Goal: Task Accomplishment & Management: Use online tool/utility

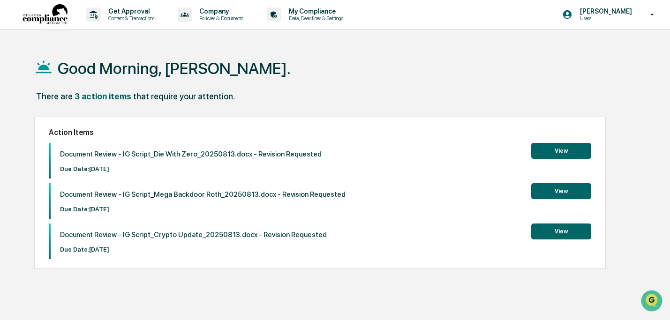
click at [554, 232] on button "View" at bounding box center [561, 232] width 60 height 16
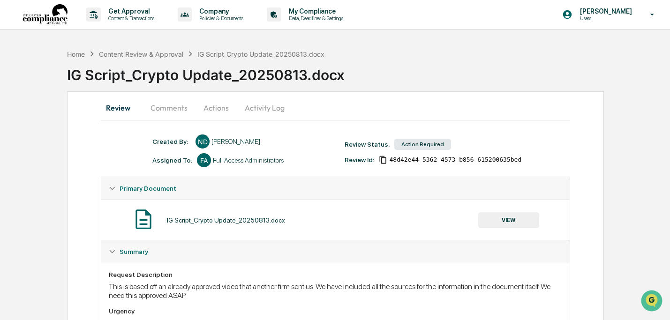
click at [502, 218] on button "VIEW" at bounding box center [508, 220] width 61 height 16
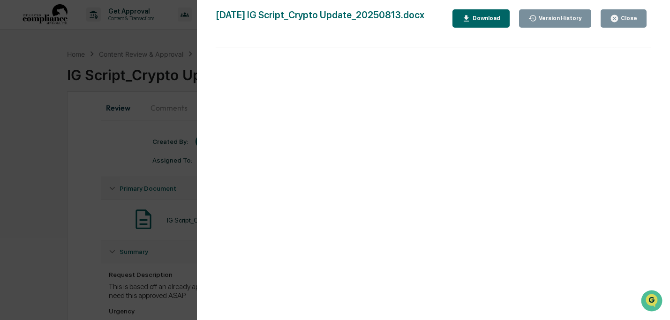
click at [476, 20] on div "Download" at bounding box center [486, 18] width 30 height 7
click at [623, 16] on div "Close" at bounding box center [628, 18] width 18 height 7
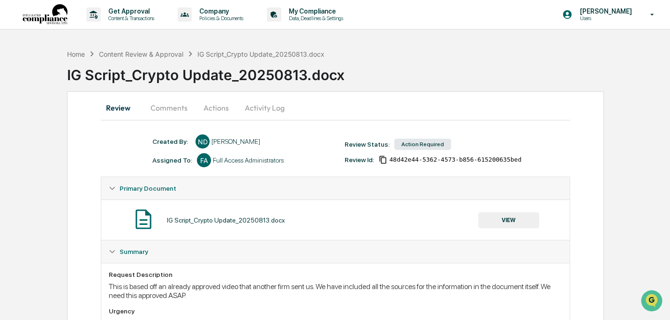
click at [201, 111] on button "Actions" at bounding box center [216, 108] width 42 height 23
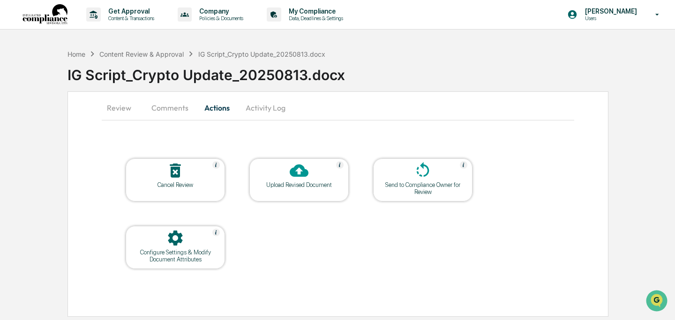
click at [292, 173] on icon at bounding box center [299, 171] width 19 height 13
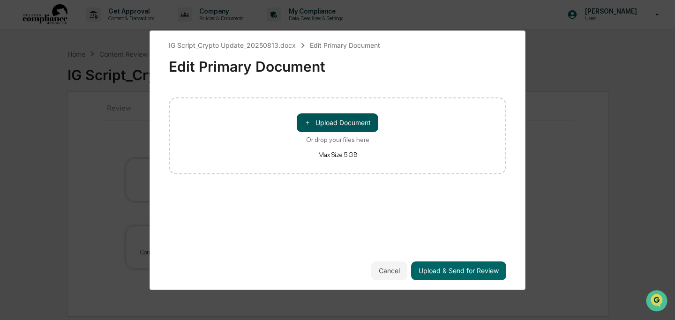
click at [323, 122] on button "＋ Upload Document" at bounding box center [338, 122] width 82 height 19
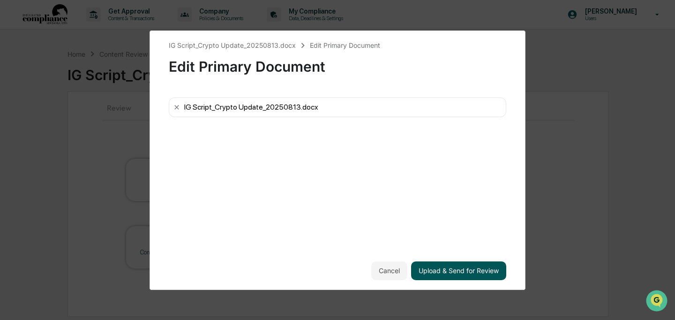
click at [467, 270] on button "Upload & Send for Review" at bounding box center [458, 271] width 95 height 19
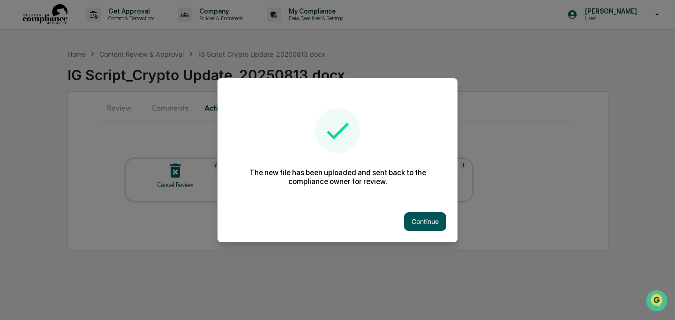
click at [440, 219] on button "Continue" at bounding box center [425, 221] width 42 height 19
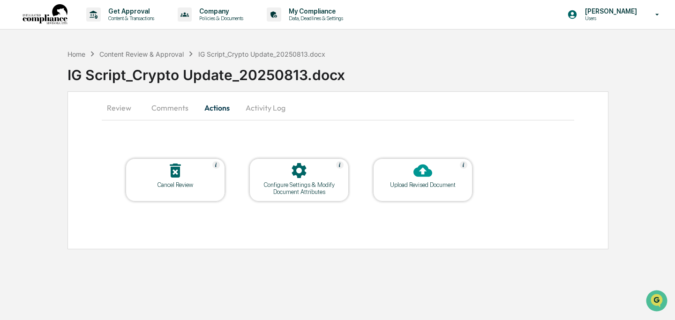
click at [149, 104] on button "Comments" at bounding box center [170, 108] width 52 height 23
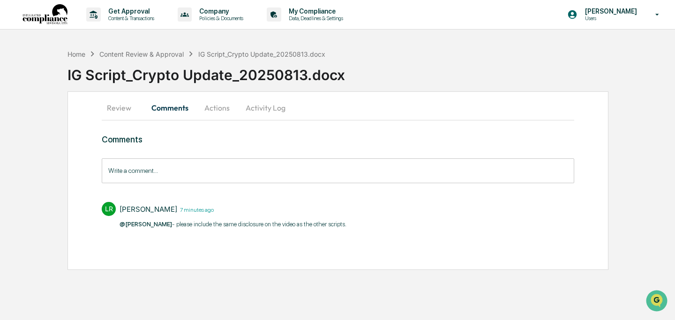
click at [191, 172] on input "Write a comment..." at bounding box center [338, 170] width 473 height 25
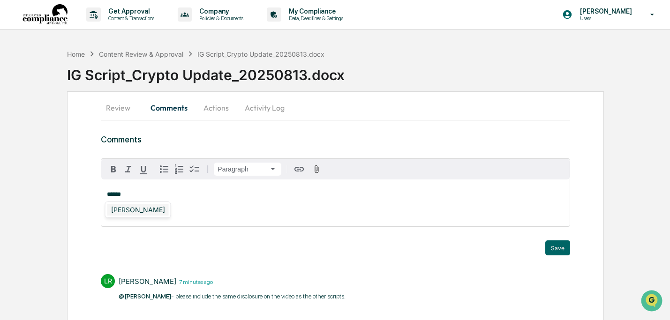
click at [151, 214] on div "[PERSON_NAME]" at bounding box center [137, 210] width 61 height 12
copy p "**********"
click at [194, 202] on div "**********" at bounding box center [335, 203] width 468 height 47
click at [556, 250] on button "Save" at bounding box center [557, 247] width 25 height 15
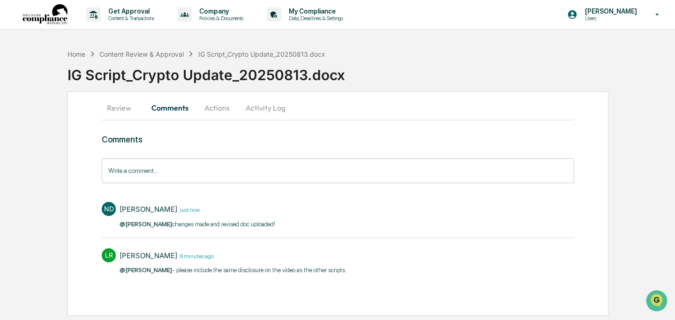
click at [132, 112] on button "Review" at bounding box center [123, 108] width 42 height 23
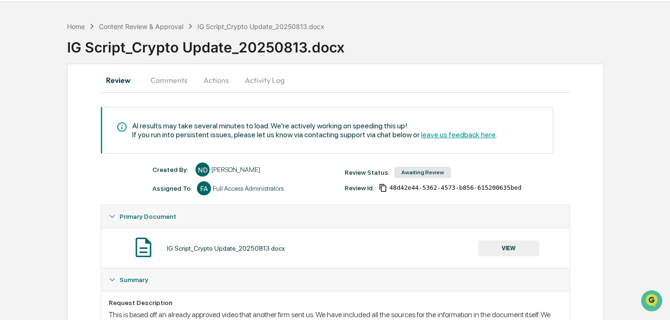
scroll to position [78, 0]
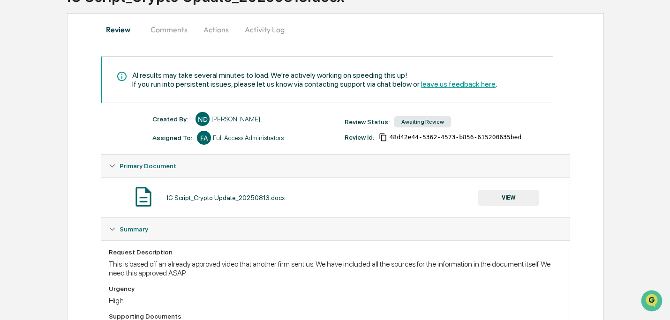
click at [518, 197] on button "VIEW" at bounding box center [508, 198] width 61 height 16
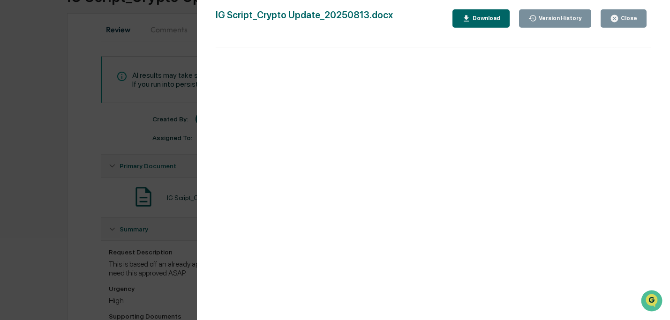
click at [619, 19] on icon "button" at bounding box center [614, 18] width 9 height 9
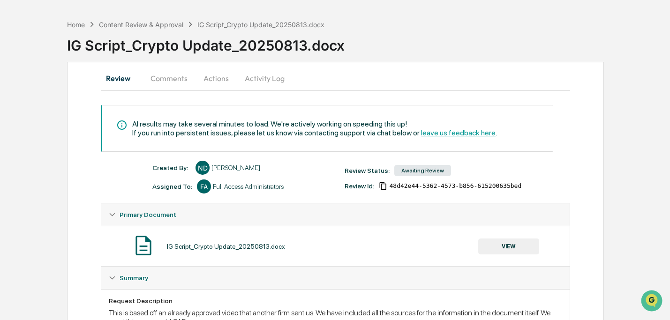
scroll to position [0, 0]
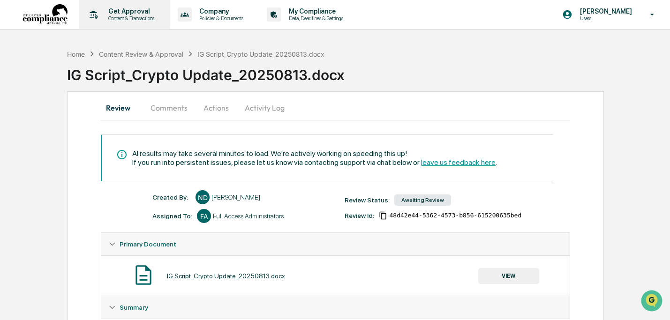
click at [122, 17] on p "Content & Transactions" at bounding box center [130, 18] width 58 height 7
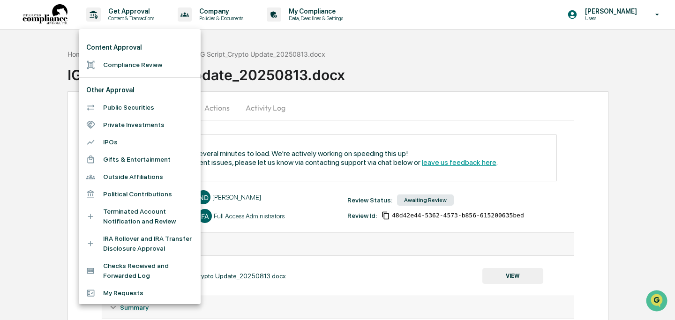
click at [116, 62] on li "Compliance Review" at bounding box center [140, 64] width 122 height 17
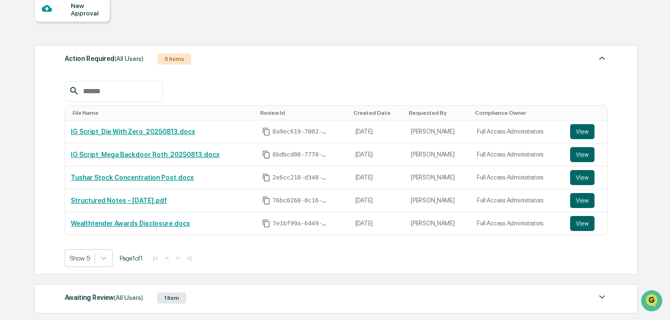
scroll to position [180, 0]
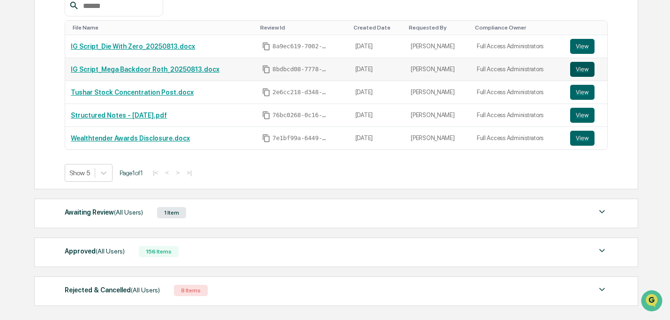
click at [592, 66] on button "View" at bounding box center [582, 69] width 24 height 15
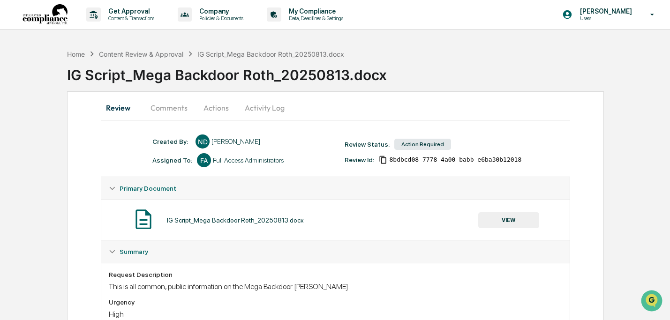
click at [499, 220] on button "VIEW" at bounding box center [508, 220] width 61 height 16
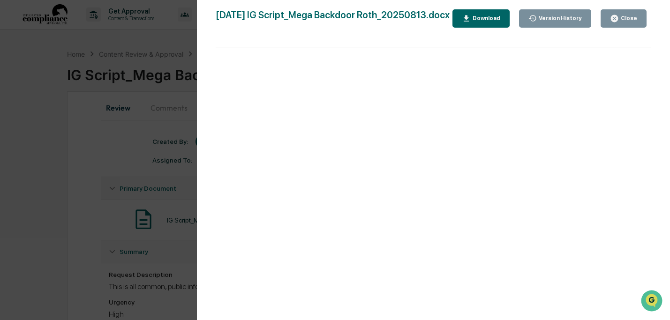
click at [500, 22] on div "Download" at bounding box center [486, 18] width 30 height 7
click at [627, 20] on div "Close" at bounding box center [628, 18] width 18 height 7
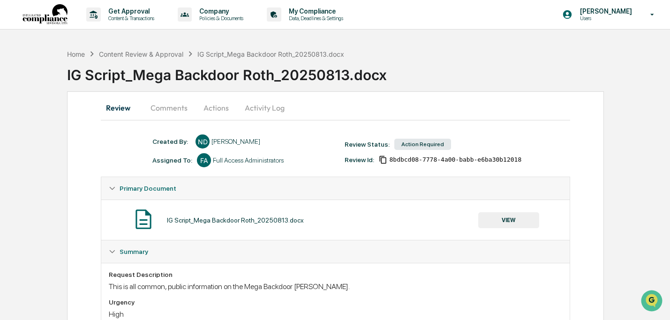
click at [206, 104] on button "Actions" at bounding box center [216, 108] width 42 height 23
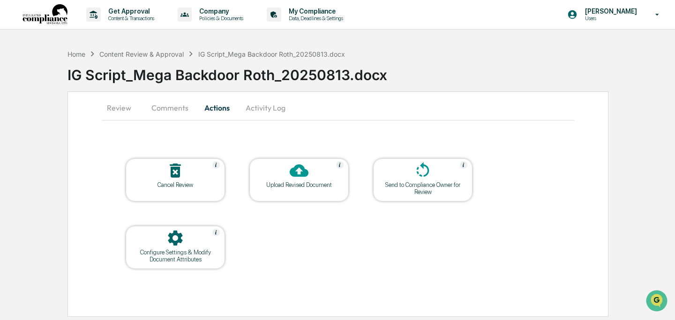
click at [304, 170] on icon at bounding box center [299, 171] width 19 height 13
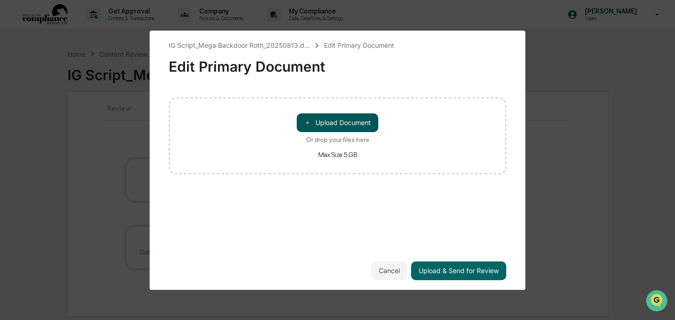
click at [323, 116] on button "＋ Upload Document" at bounding box center [338, 122] width 82 height 19
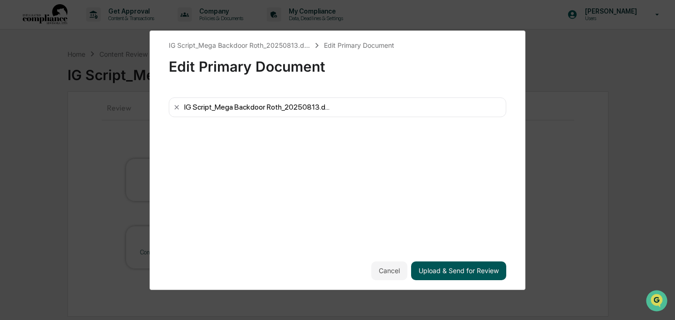
click at [486, 269] on button "Upload & Send for Review" at bounding box center [458, 271] width 95 height 19
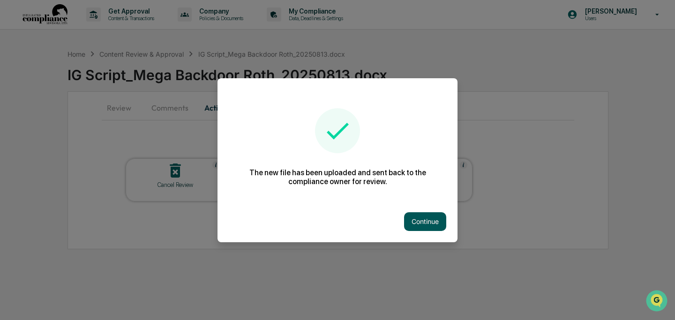
click at [434, 226] on button "Continue" at bounding box center [425, 221] width 42 height 19
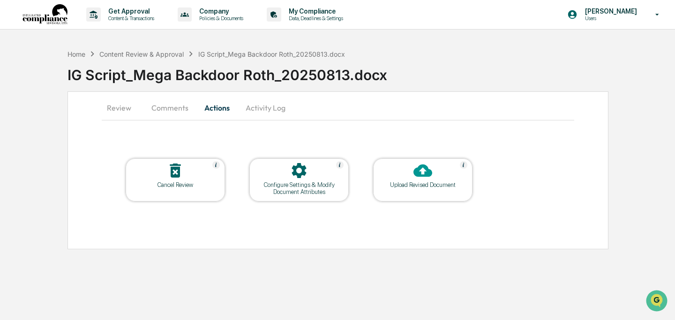
click at [173, 112] on button "Comments" at bounding box center [170, 108] width 52 height 23
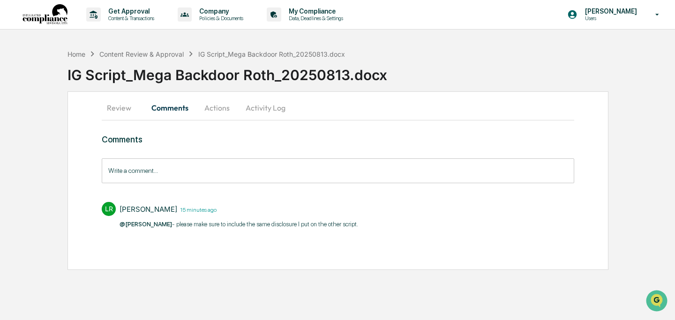
click at [209, 165] on input "Write a comment..." at bounding box center [338, 170] width 473 height 25
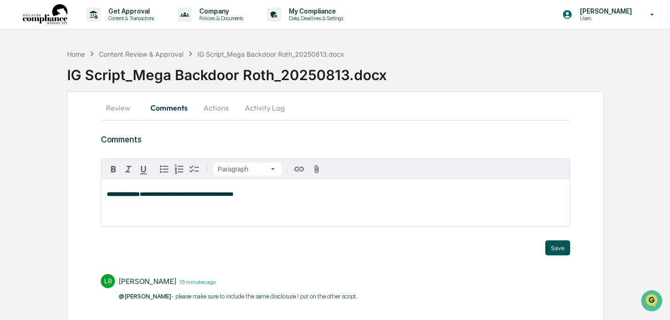
click at [550, 247] on button "Save" at bounding box center [557, 247] width 25 height 15
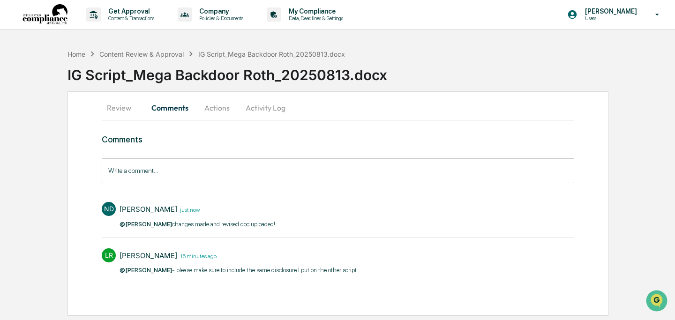
click at [127, 108] on button "Review" at bounding box center [123, 108] width 42 height 23
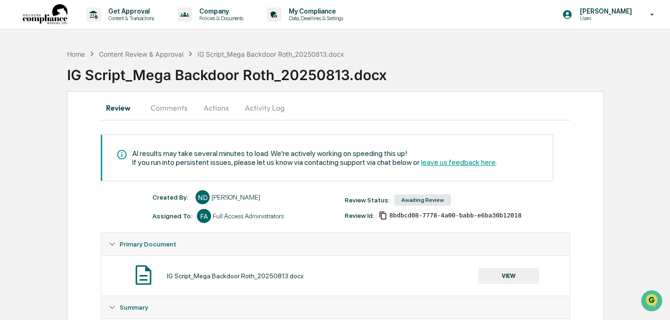
click at [503, 271] on button "VIEW" at bounding box center [508, 276] width 61 height 16
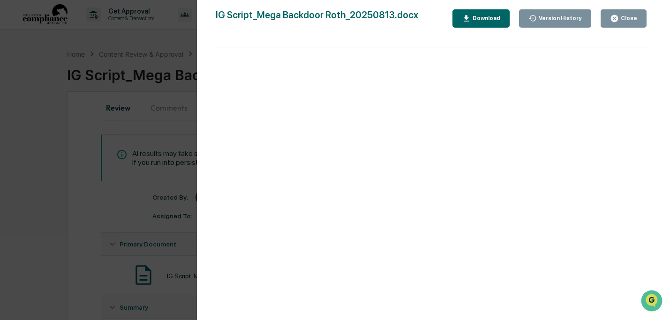
drag, startPoint x: 631, startPoint y: 23, endPoint x: 615, endPoint y: 33, distance: 18.6
click at [631, 23] on button "Close" at bounding box center [623, 18] width 46 height 18
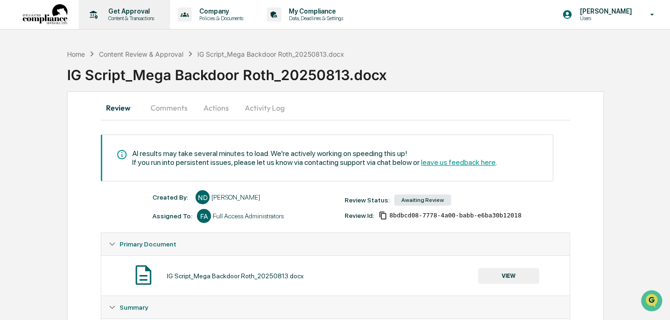
click at [118, 15] on p "Get Approval" at bounding box center [130, 12] width 58 height 8
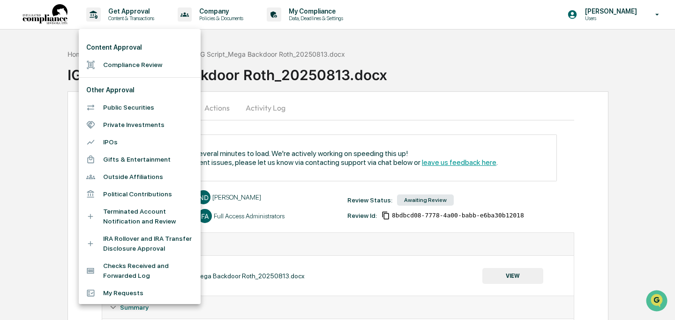
click at [110, 60] on li "Compliance Review" at bounding box center [140, 64] width 122 height 17
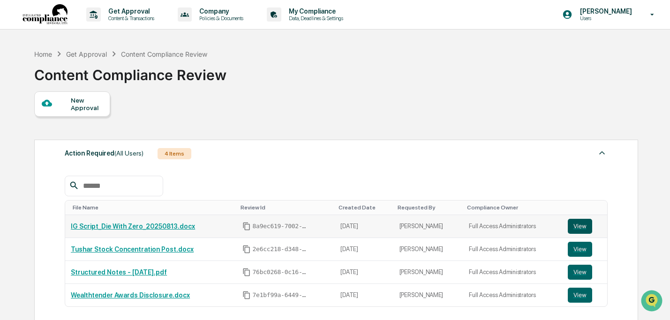
click at [580, 230] on button "View" at bounding box center [580, 226] width 24 height 15
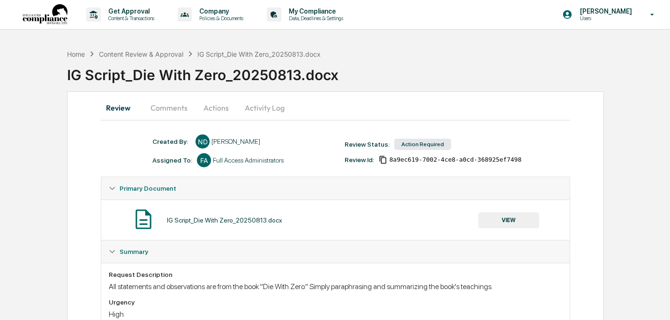
click at [517, 225] on button "VIEW" at bounding box center [508, 220] width 61 height 16
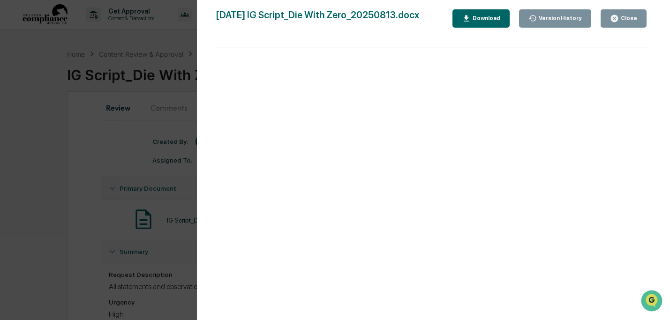
click at [497, 21] on div "Download" at bounding box center [486, 18] width 30 height 7
click at [627, 21] on div "Close" at bounding box center [628, 18] width 18 height 7
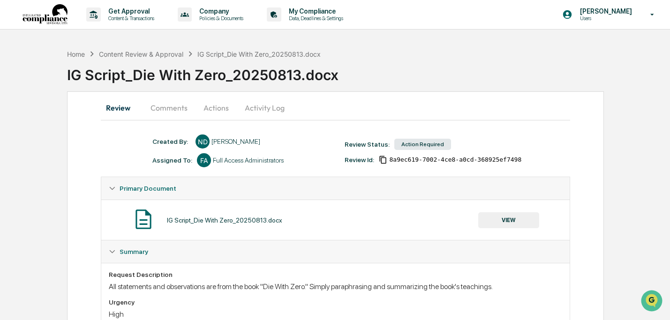
click at [224, 109] on button "Actions" at bounding box center [216, 108] width 42 height 23
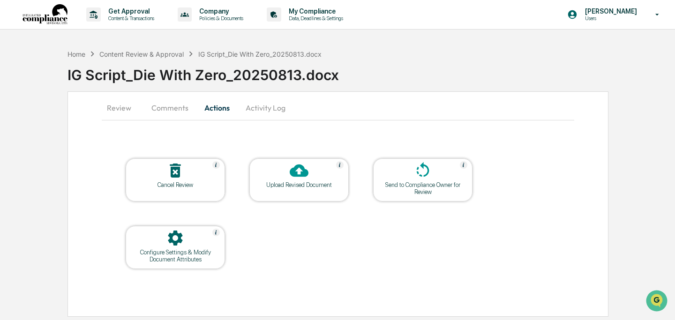
click at [265, 190] on div "Upload Revised Document" at bounding box center [298, 179] width 99 height 43
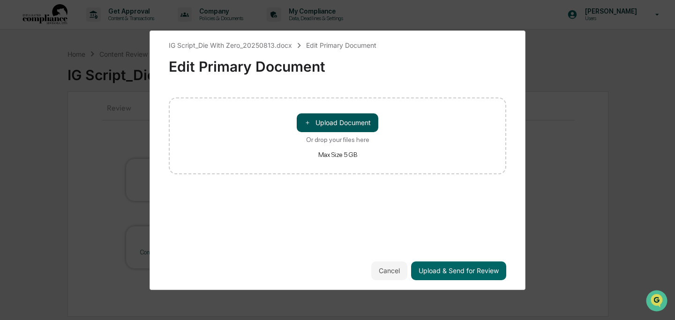
click at [305, 126] on span "＋" at bounding box center [307, 122] width 7 height 9
click at [347, 120] on button "＋ Upload Document" at bounding box center [338, 122] width 82 height 19
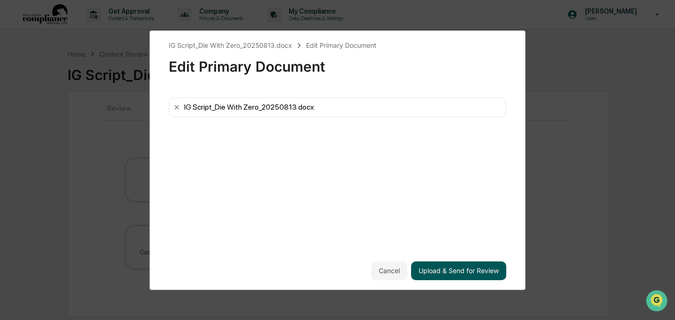
click at [480, 277] on button "Upload & Send for Review" at bounding box center [458, 271] width 95 height 19
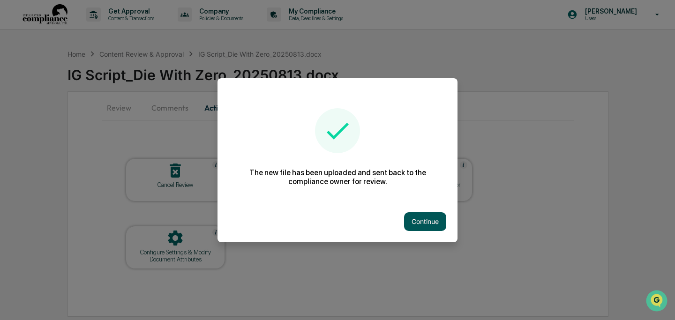
click at [442, 225] on button "Continue" at bounding box center [425, 221] width 42 height 19
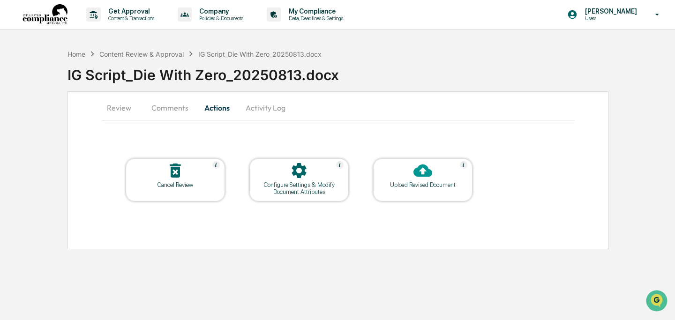
click at [167, 112] on button "Comments" at bounding box center [170, 108] width 52 height 23
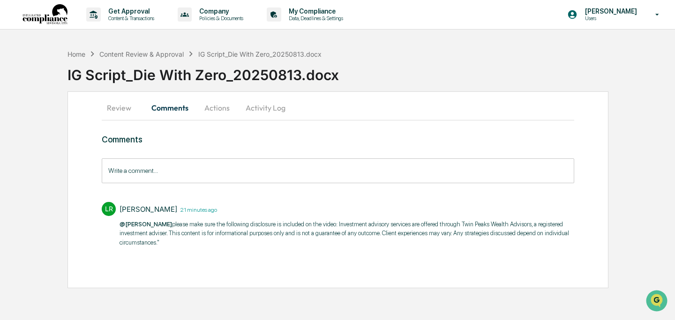
click at [229, 165] on input "Write a comment..." at bounding box center [338, 170] width 473 height 25
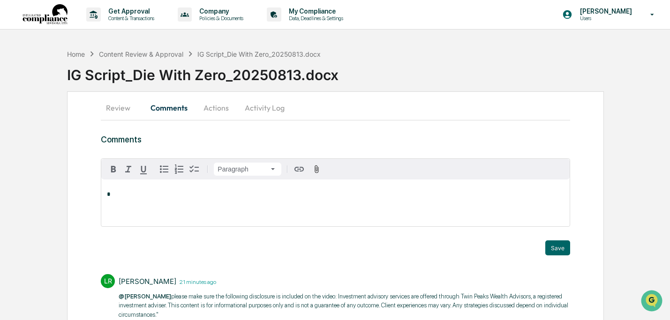
paste div
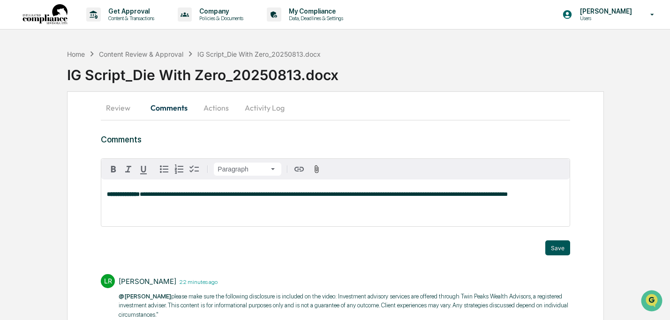
click at [561, 251] on button "Save" at bounding box center [557, 247] width 25 height 15
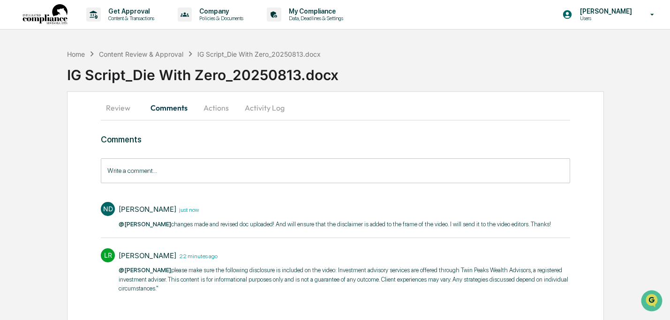
click at [124, 111] on button "Review" at bounding box center [122, 108] width 42 height 23
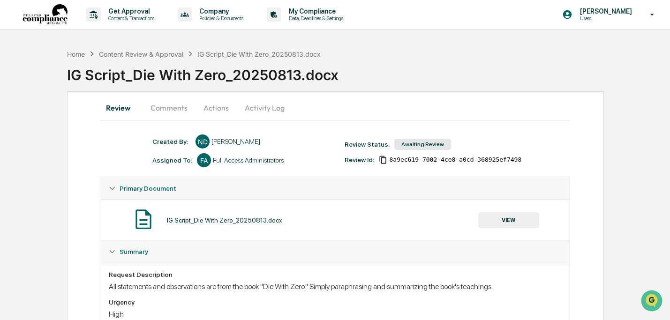
click at [485, 218] on button "VIEW" at bounding box center [508, 220] width 61 height 16
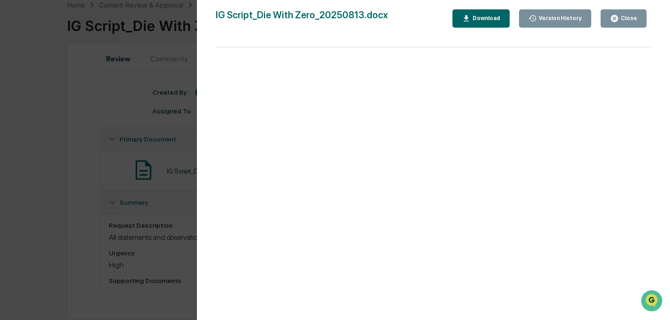
scroll to position [50, 0]
click at [616, 14] on icon "button" at bounding box center [614, 18] width 9 height 9
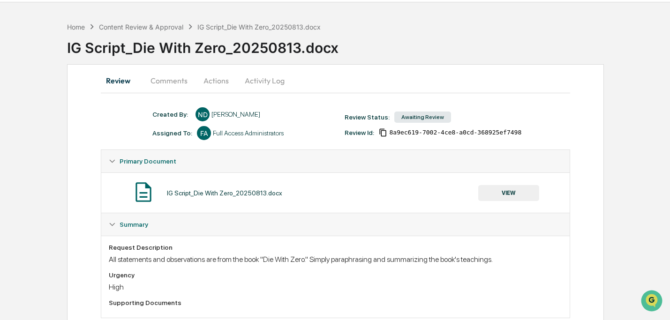
scroll to position [0, 0]
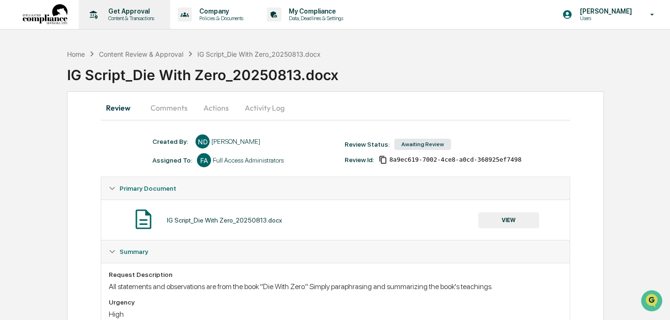
click at [120, 13] on p "Get Approval" at bounding box center [130, 12] width 58 height 8
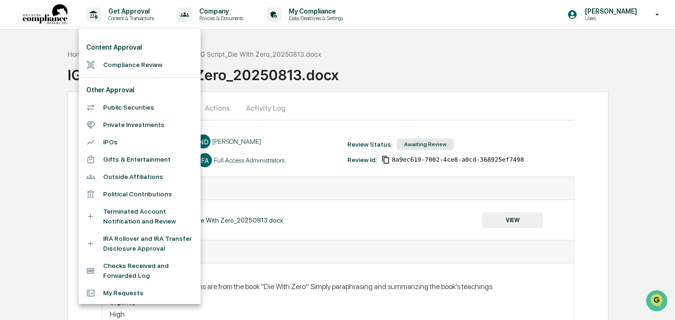
click at [116, 47] on li "Content Approval" at bounding box center [140, 47] width 122 height 17
click at [115, 60] on li "Compliance Review" at bounding box center [140, 64] width 122 height 17
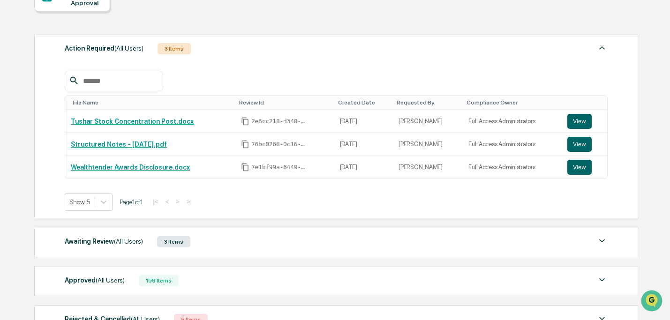
scroll to position [123, 0]
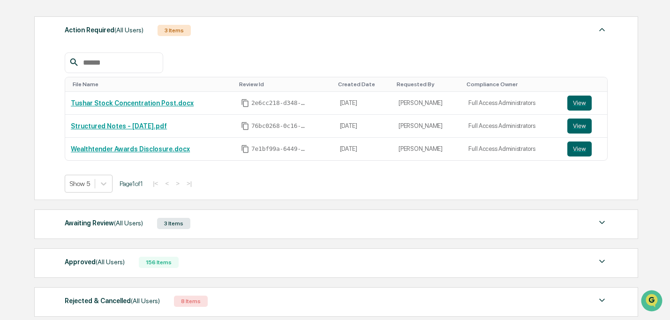
click at [248, 225] on div "Awaiting Review (All Users) 3 Items" at bounding box center [336, 223] width 542 height 13
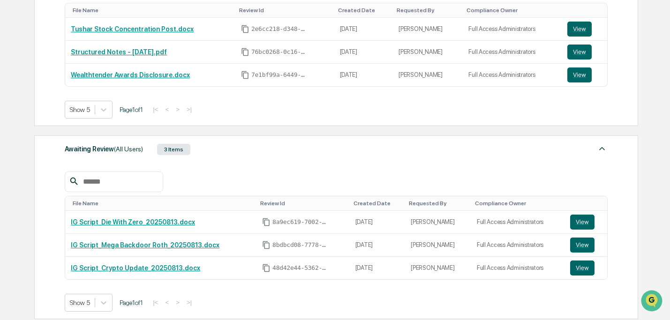
scroll to position [210, 0]
